Goal: Transaction & Acquisition: Book appointment/travel/reservation

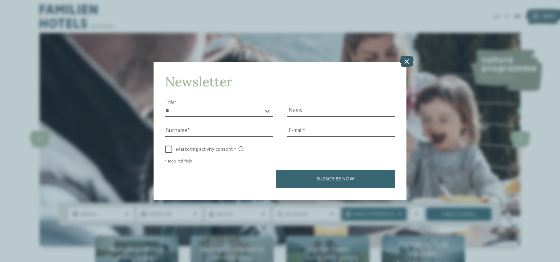
click at [406, 59] on icon at bounding box center [406, 62] width 14 height 12
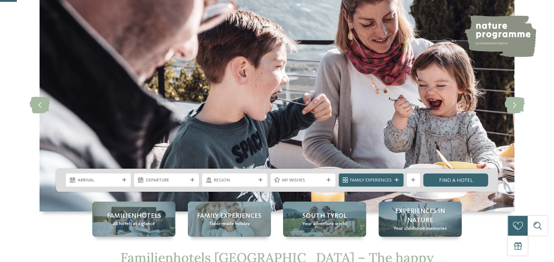
scroll to position [110, 0]
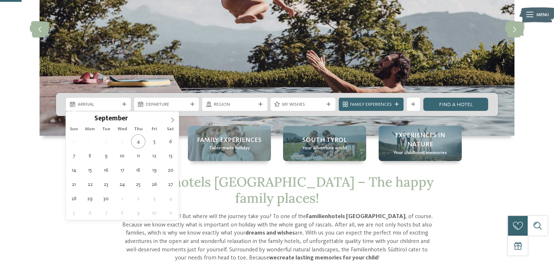
click at [91, 106] on span "Arrival" at bounding box center [99, 104] width 42 height 7
click at [176, 119] on span at bounding box center [172, 118] width 12 height 12
type input "****"
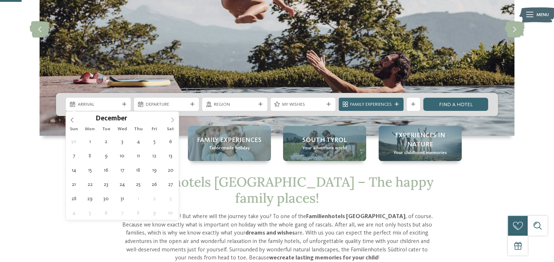
click at [176, 119] on span at bounding box center [172, 118] width 12 height 12
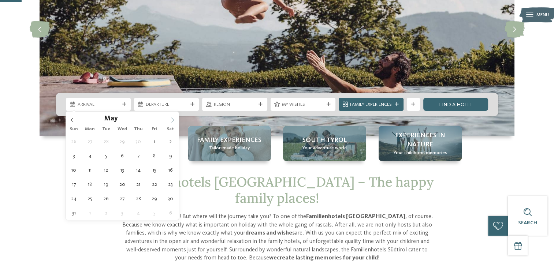
click at [176, 119] on span at bounding box center [172, 118] width 12 height 12
type div "17.08.2026"
type input "****"
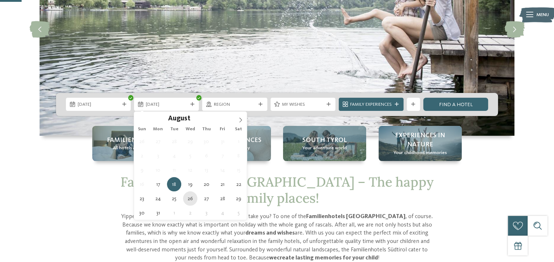
type div "26.08.2026"
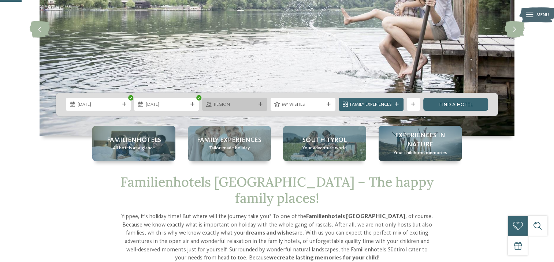
click at [233, 106] on span "Region" at bounding box center [235, 104] width 42 height 7
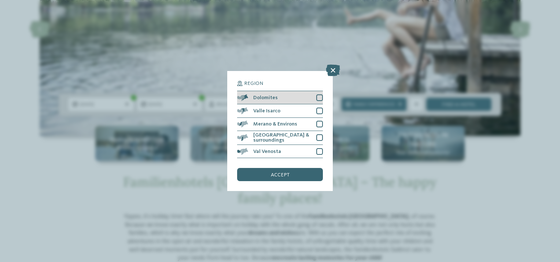
click at [319, 99] on div at bounding box center [319, 98] width 7 height 7
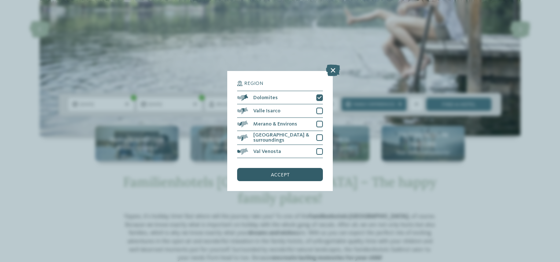
click at [271, 177] on span "accept" at bounding box center [280, 175] width 19 height 5
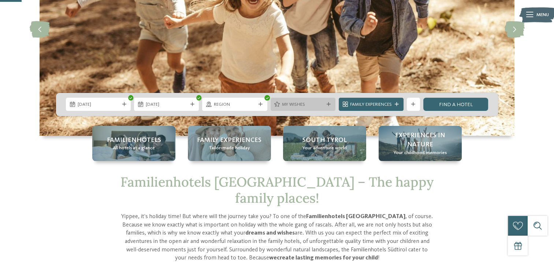
click at [292, 104] on span "My wishes" at bounding box center [303, 104] width 42 height 7
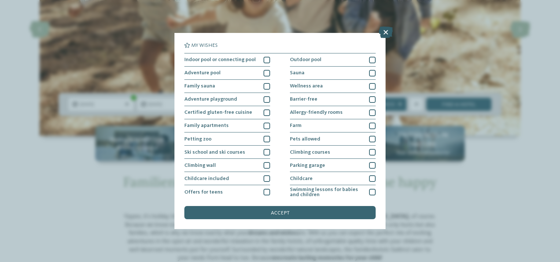
click at [389, 31] on icon at bounding box center [385, 32] width 14 height 12
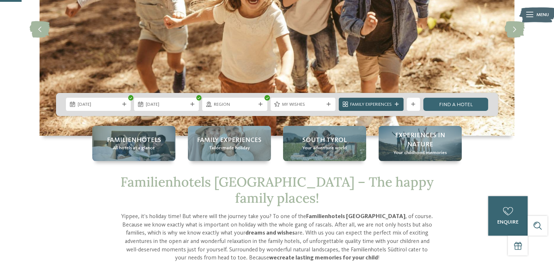
click at [366, 103] on span "Family Experiences" at bounding box center [371, 104] width 42 height 7
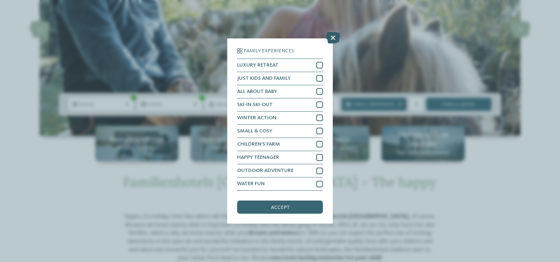
click at [332, 37] on icon at bounding box center [333, 38] width 14 height 12
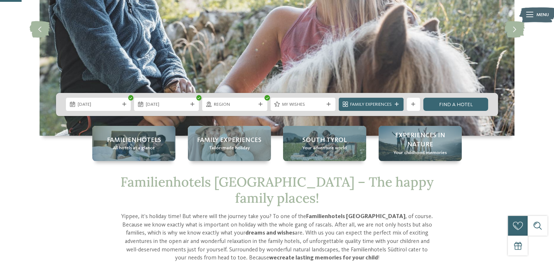
click at [442, 104] on link "Find a hotel" at bounding box center [456, 104] width 65 height 13
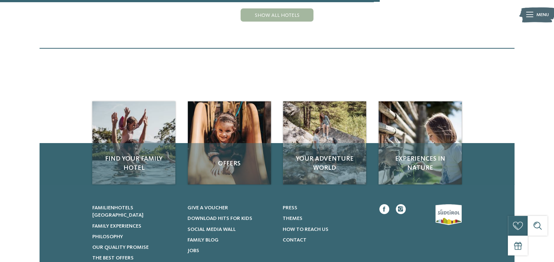
scroll to position [270, 0]
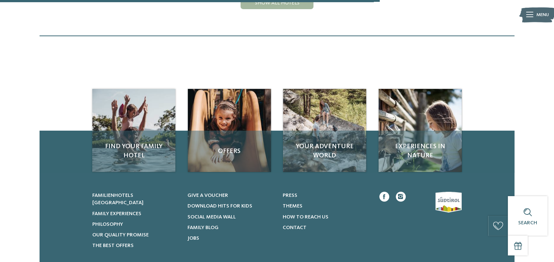
drag, startPoint x: 144, startPoint y: 120, endPoint x: 72, endPoint y: 130, distance: 72.5
click at [144, 142] on span "Find your family hotel" at bounding box center [134, 151] width 70 height 18
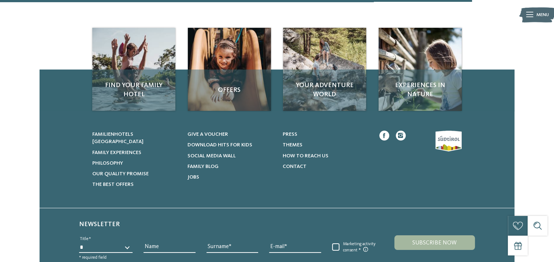
scroll to position [343, 0]
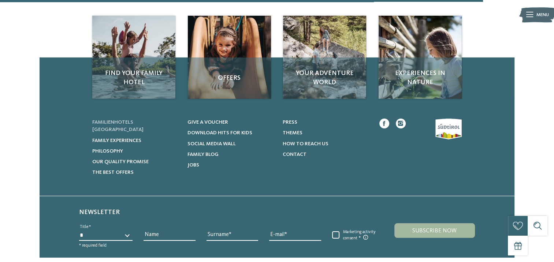
click at [111, 120] on span "Familienhotels [GEOGRAPHIC_DATA]" at bounding box center [117, 126] width 51 height 12
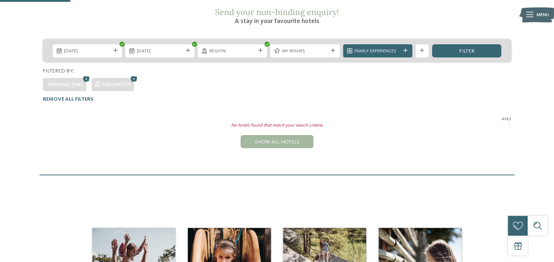
scroll to position [50, 0]
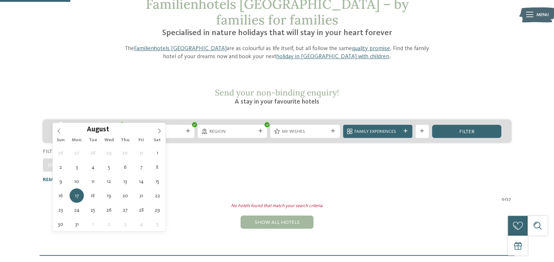
click at [120, 125] on div "17.08.2026" at bounding box center [87, 131] width 69 height 13
click at [463, 129] on span "filter" at bounding box center [466, 131] width 15 height 5
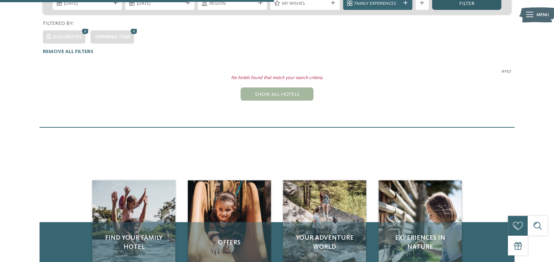
scroll to position [196, 0]
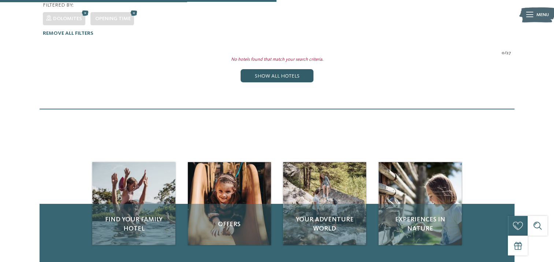
click at [268, 69] on div "Show all hotels" at bounding box center [277, 75] width 73 height 13
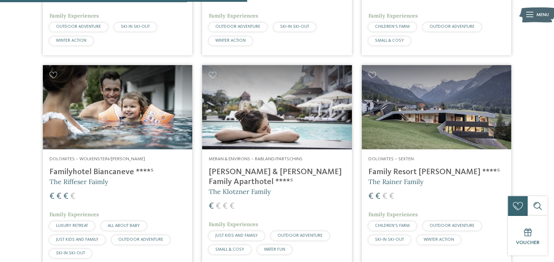
scroll to position [1036, 0]
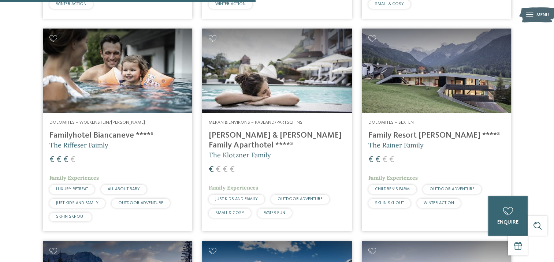
click at [283, 89] on img at bounding box center [276, 71] width 149 height 84
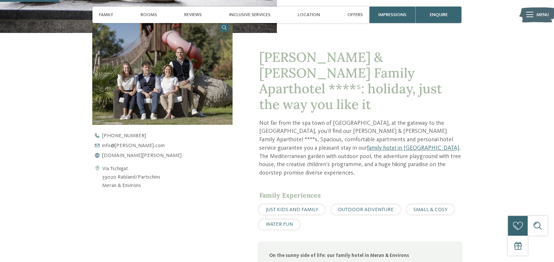
scroll to position [220, 0]
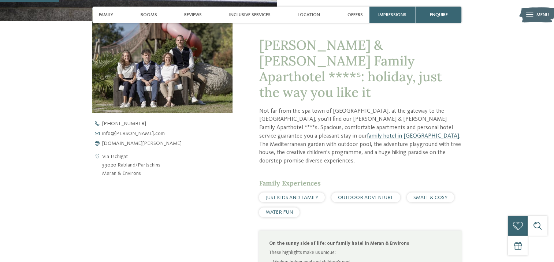
click at [452, 133] on link "family hotel in [GEOGRAPHIC_DATA]" at bounding box center [413, 136] width 92 height 6
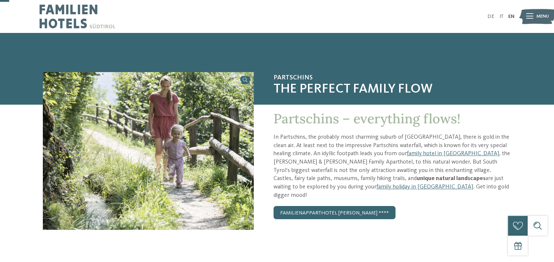
scroll to position [37, 0]
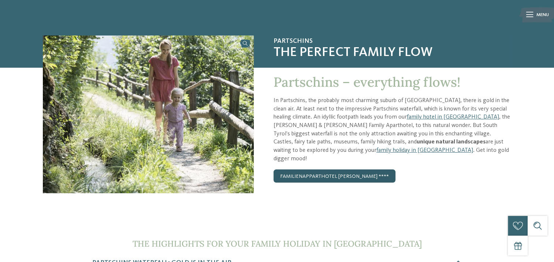
click at [303, 171] on link "Familienapparthotel [PERSON_NAME] ****" at bounding box center [335, 176] width 122 height 13
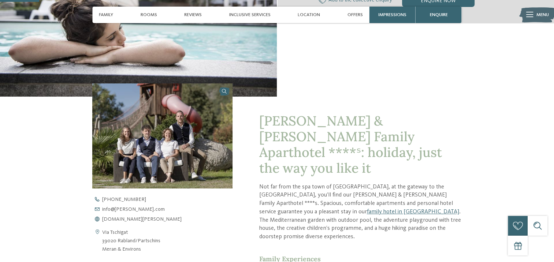
scroll to position [147, 0]
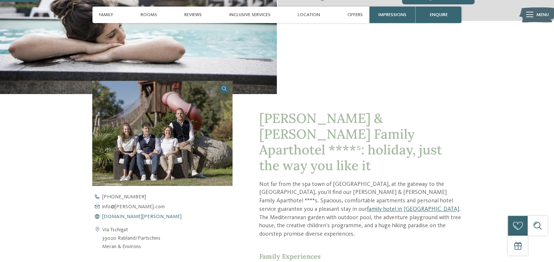
click at [118, 215] on span "[DOMAIN_NAME][PERSON_NAME]" at bounding box center [142, 216] width 80 height 5
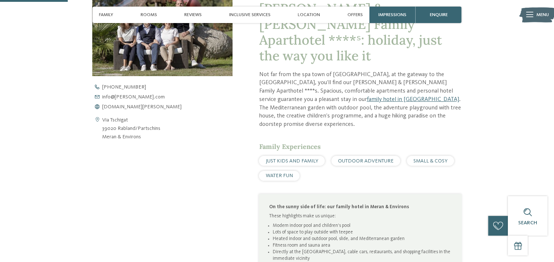
scroll to position [0, 0]
